Goal: Find specific page/section: Find specific page/section

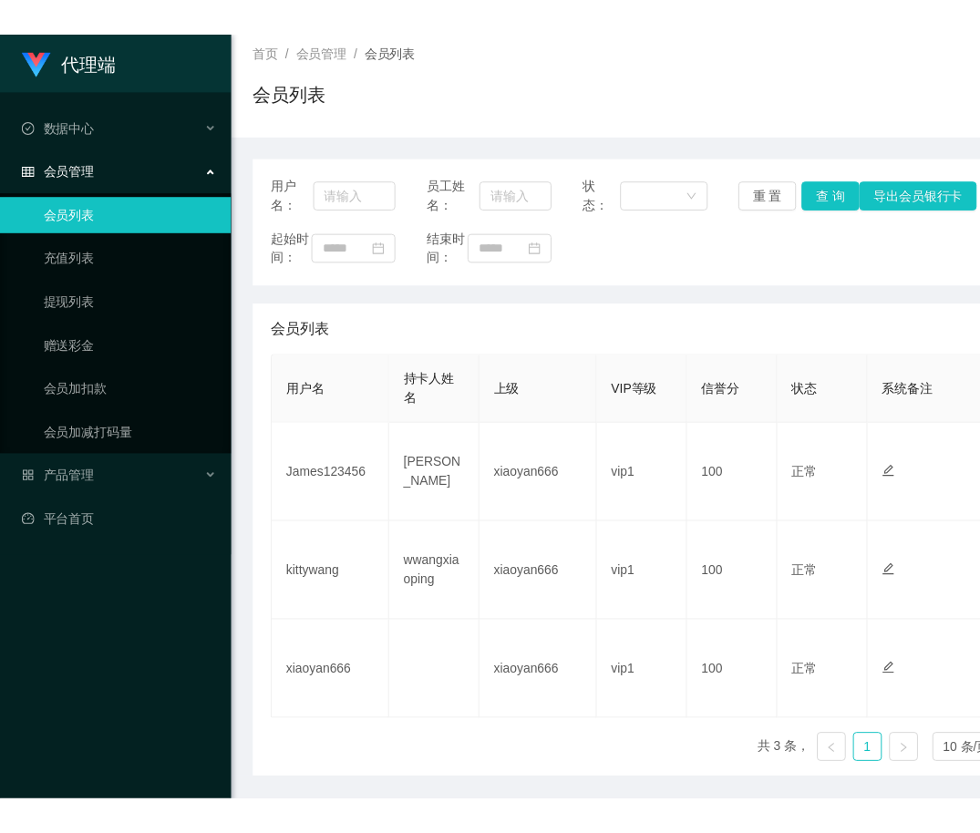
scroll to position [126, 0]
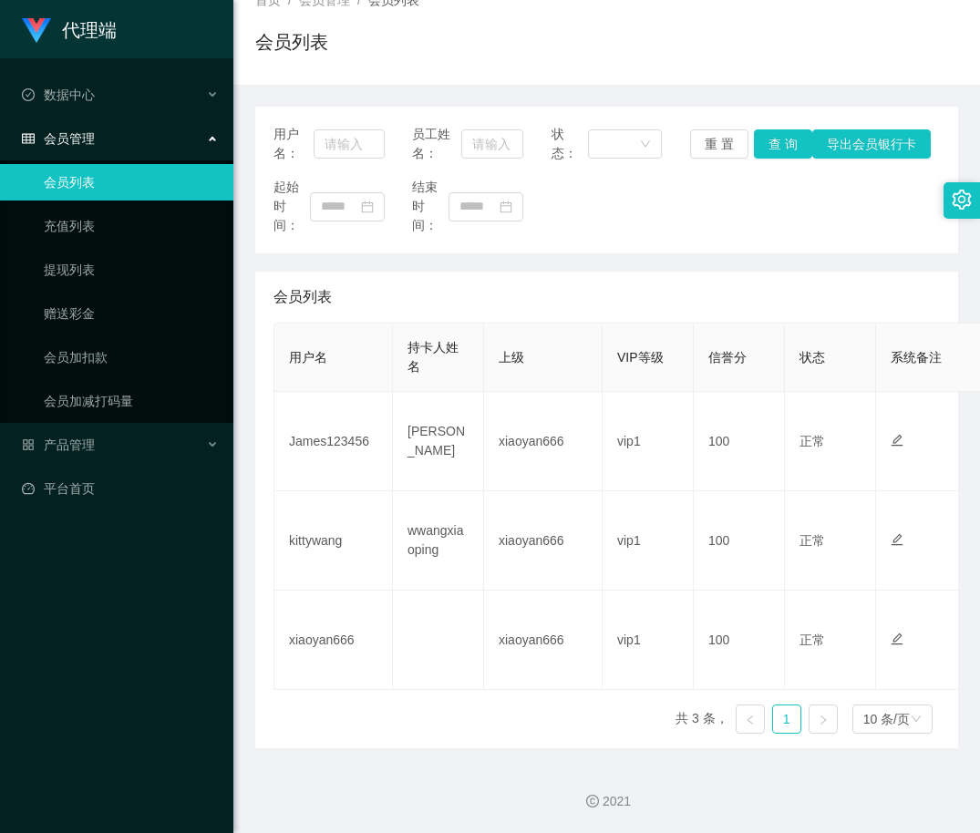
click at [818, 722] on icon "图标: right" at bounding box center [823, 720] width 11 height 11
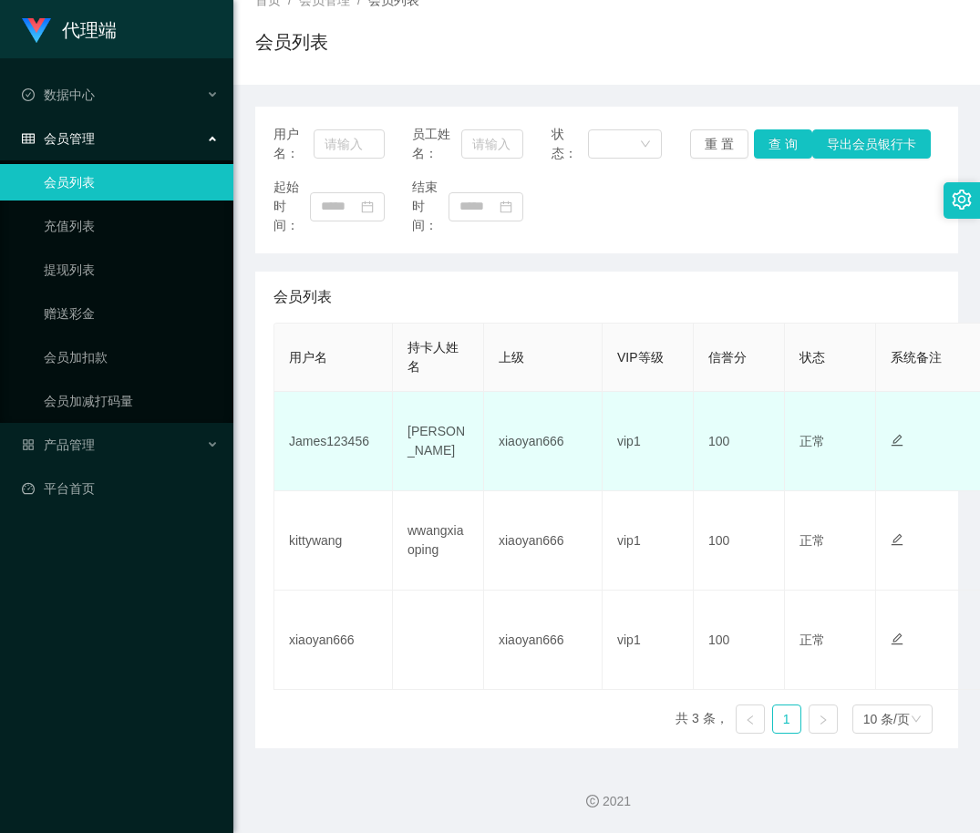
click at [574, 466] on td "xiaoyan666" at bounding box center [543, 441] width 119 height 99
click at [561, 452] on td "xiaoyan666" at bounding box center [543, 441] width 119 height 99
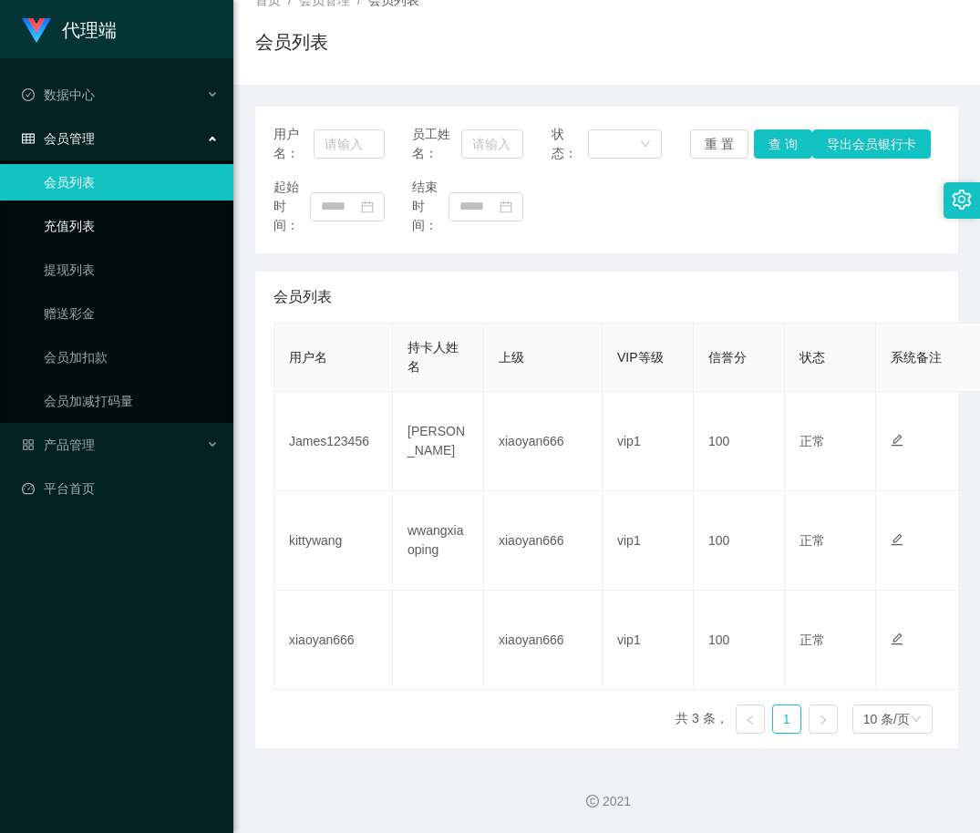
click at [143, 236] on link "充值列表" at bounding box center [131, 226] width 175 height 36
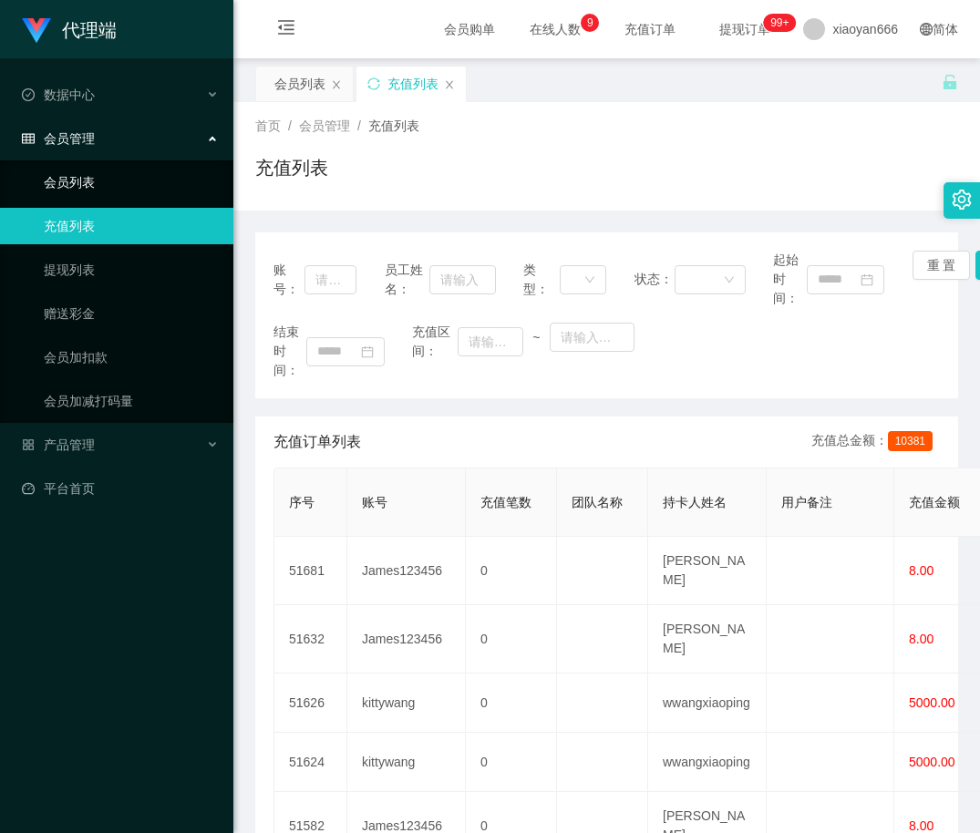
click at [114, 166] on link "会员列表" at bounding box center [131, 182] width 175 height 36
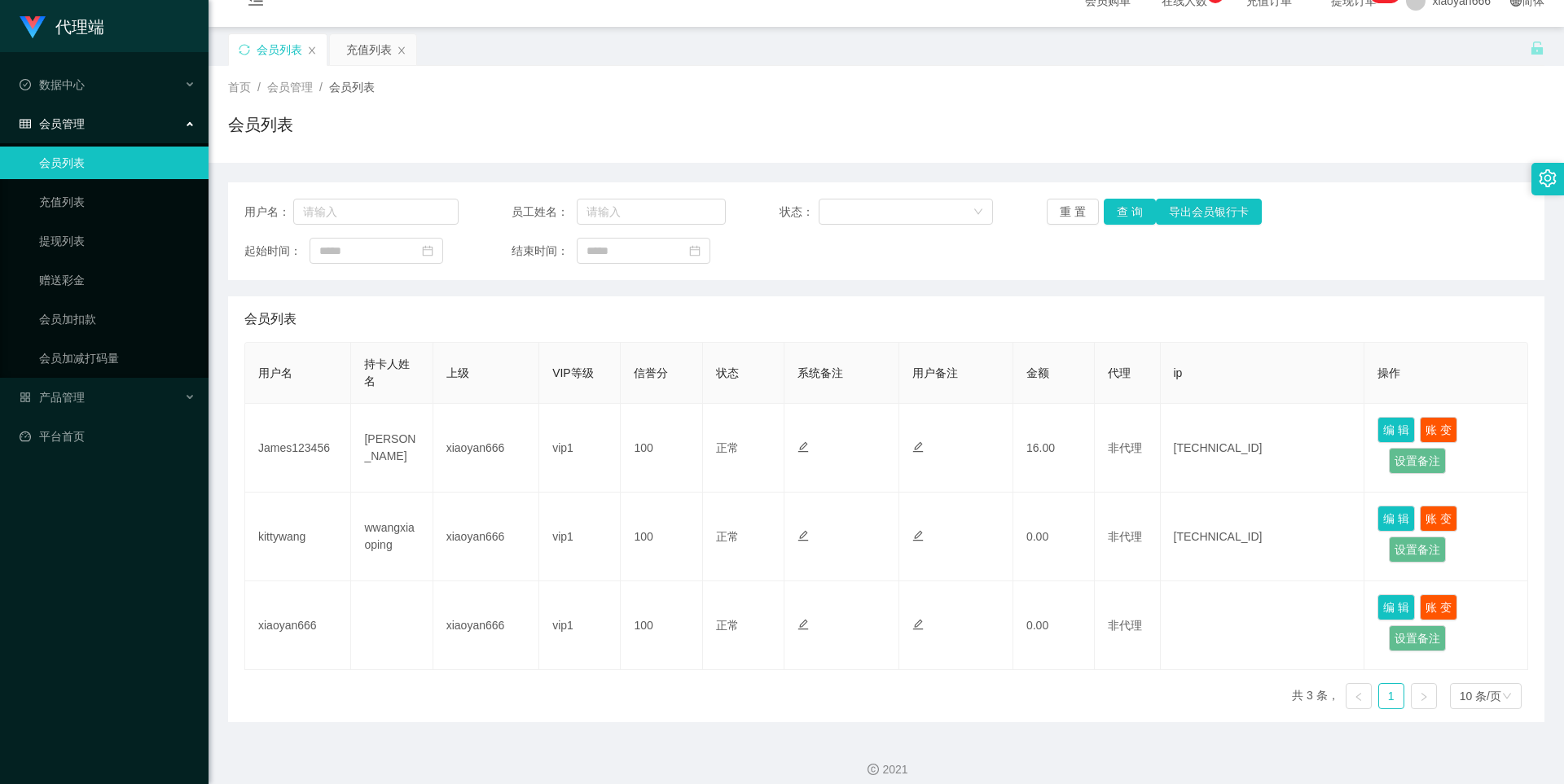
scroll to position [39, 0]
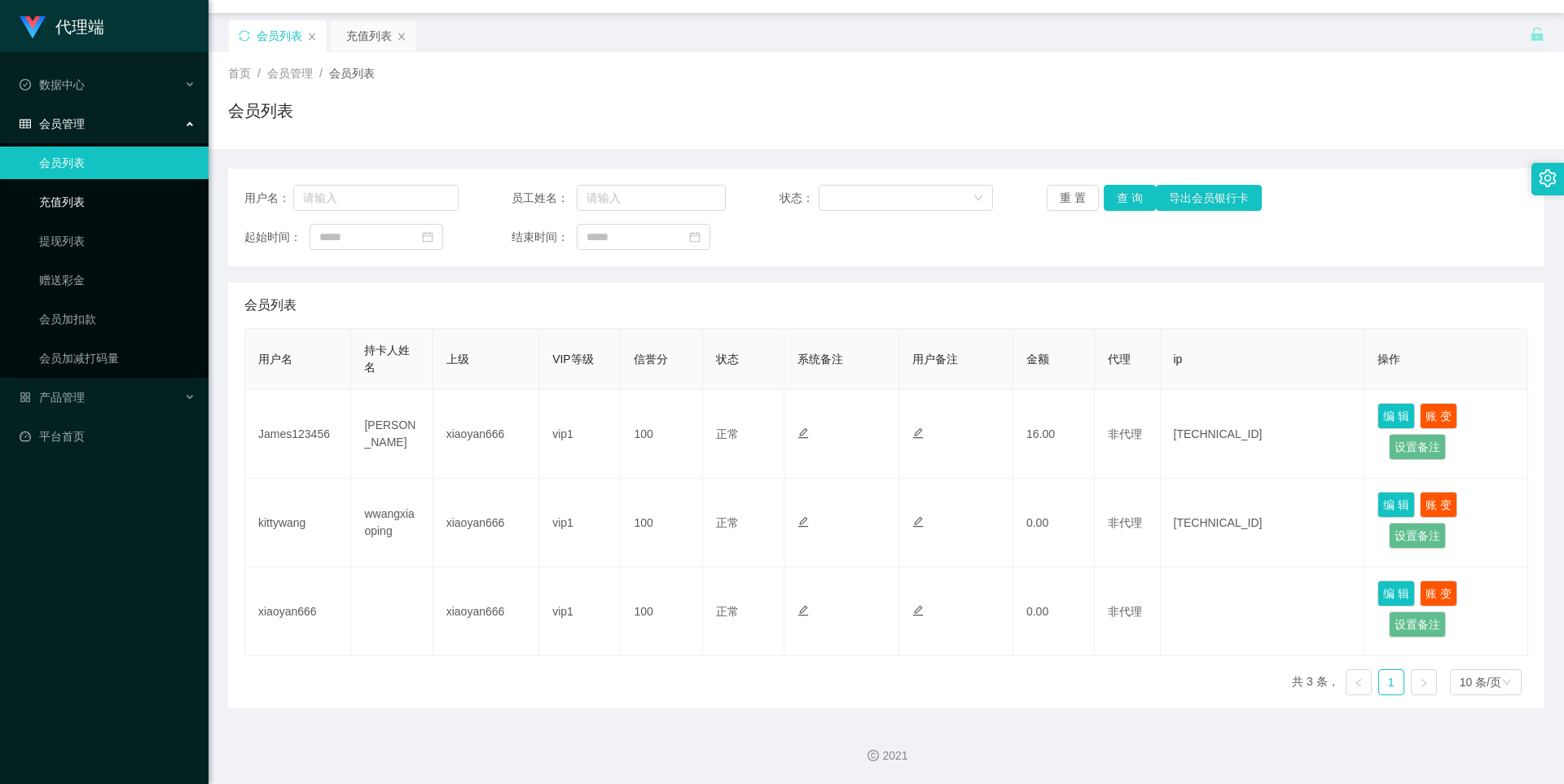
click at [98, 198] on link "充值列表" at bounding box center [117, 202] width 156 height 32
